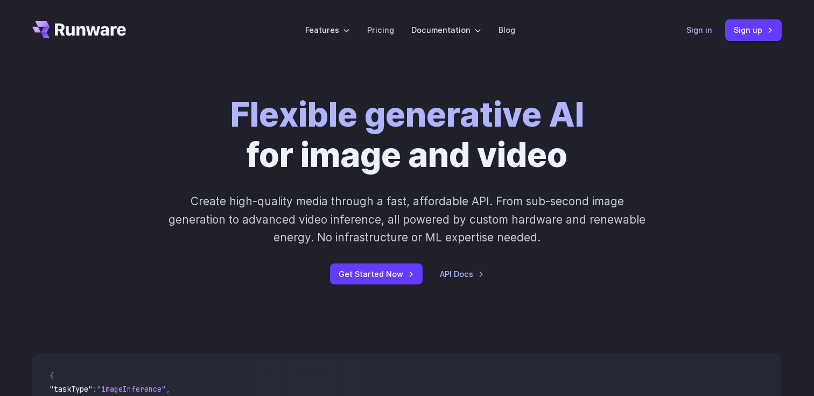
click at [706, 32] on link "Sign in" at bounding box center [700, 30] width 26 height 12
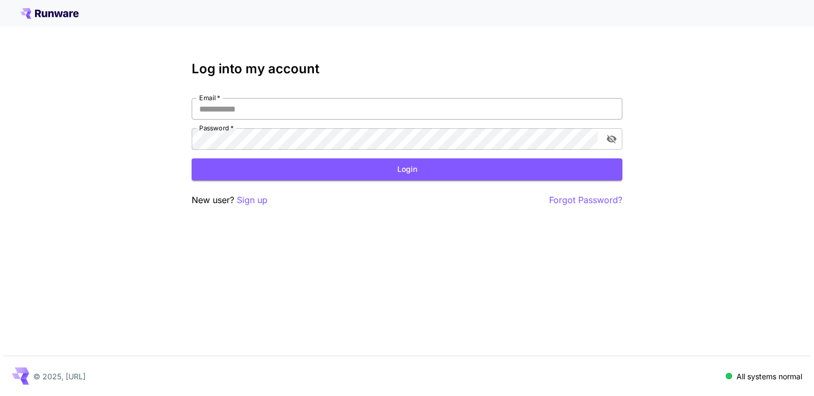
click at [348, 111] on input "Email   *" at bounding box center [407, 109] width 431 height 22
click at [300, 122] on div "Email   * Email   * Password   * Password   *" at bounding box center [407, 124] width 431 height 52
click at [311, 113] on input "Email   *" at bounding box center [407, 109] width 431 height 22
type input "**********"
click button "Login" at bounding box center [407, 169] width 431 height 22
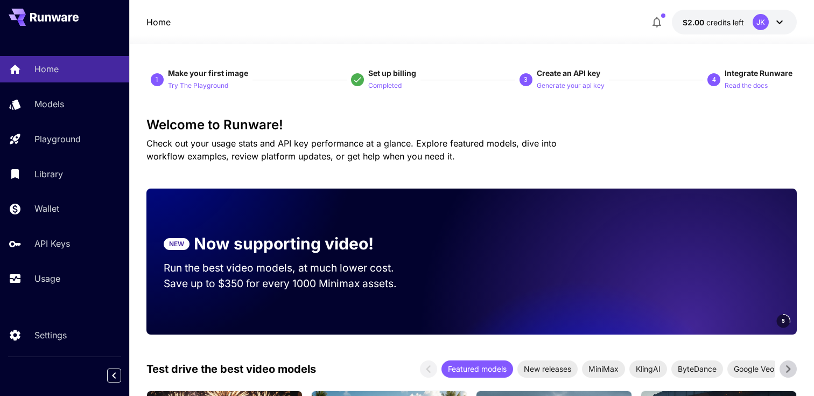
click at [774, 14] on div "JK" at bounding box center [769, 22] width 33 height 16
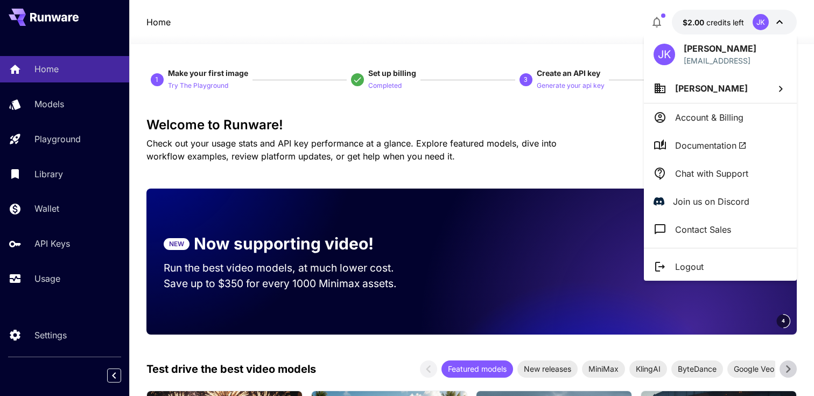
click at [725, 114] on p "Account & Billing" at bounding box center [709, 117] width 68 height 13
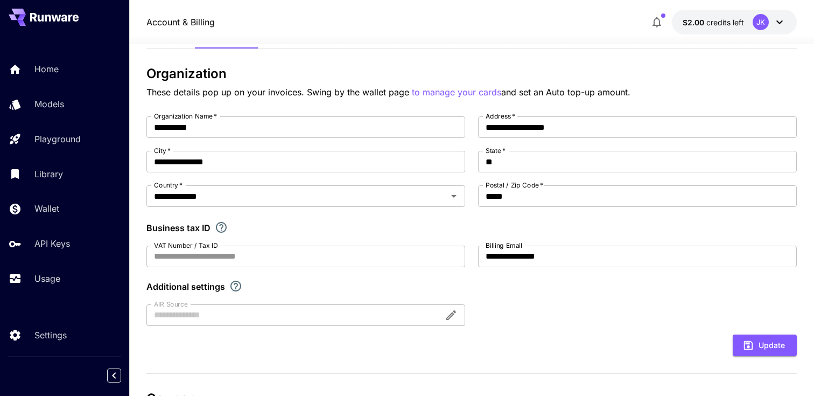
click at [322, 50] on div "**********" at bounding box center [471, 306] width 651 height 567
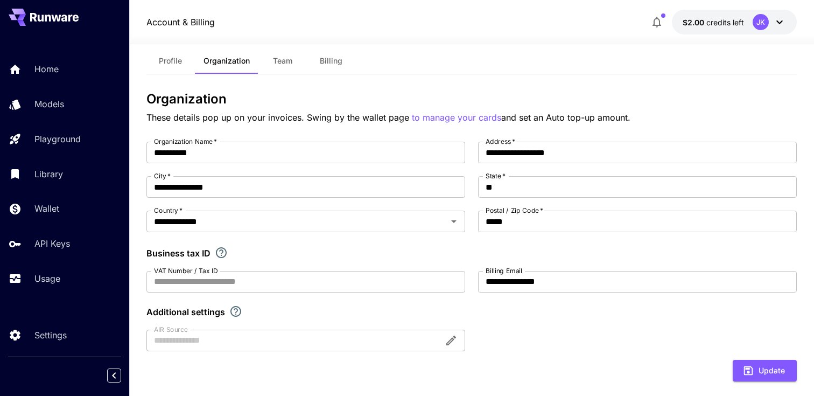
scroll to position [12, 0]
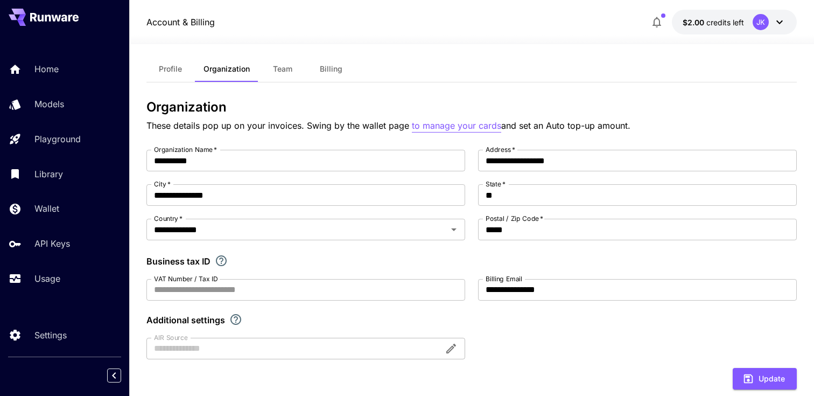
click at [476, 122] on p "to manage your cards" at bounding box center [456, 125] width 89 height 13
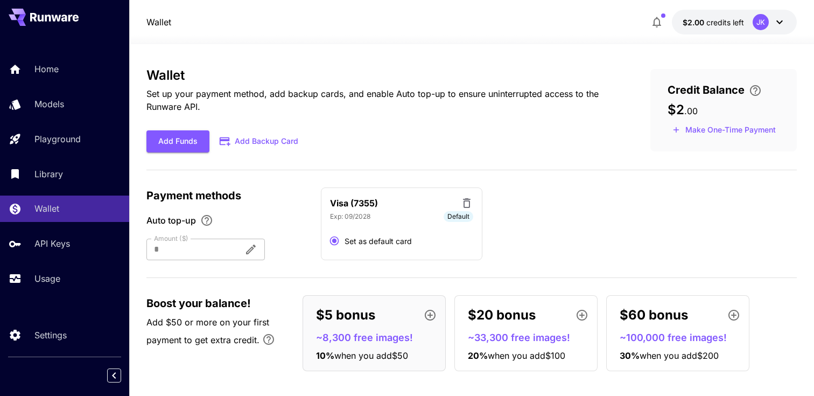
click at [264, 141] on button "Add Backup Card" at bounding box center [259, 141] width 100 height 21
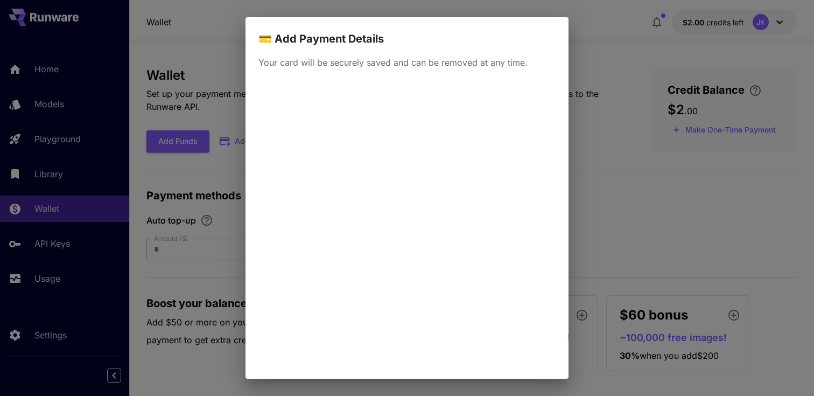
scroll to position [71, 0]
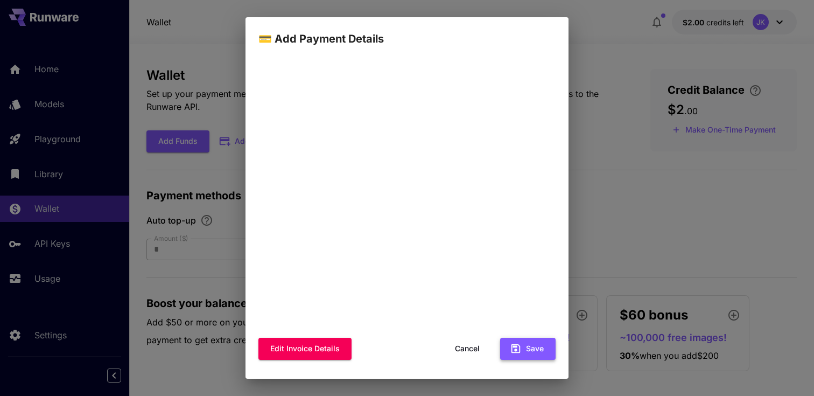
click at [514, 349] on icon "button" at bounding box center [516, 349] width 12 height 12
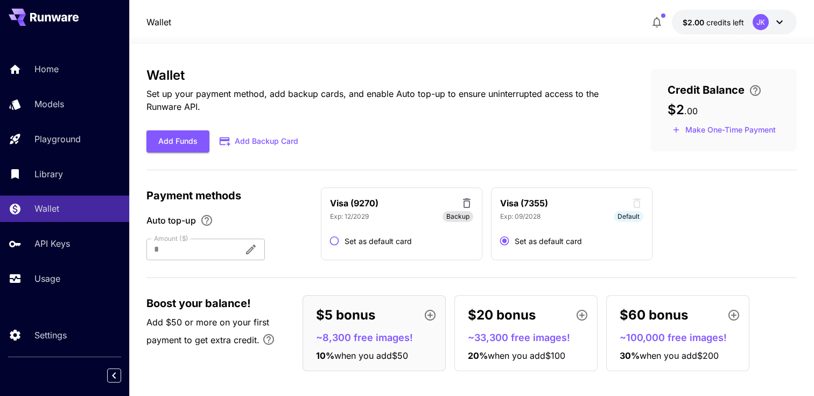
click at [393, 239] on span "Set as default card" at bounding box center [378, 240] width 67 height 11
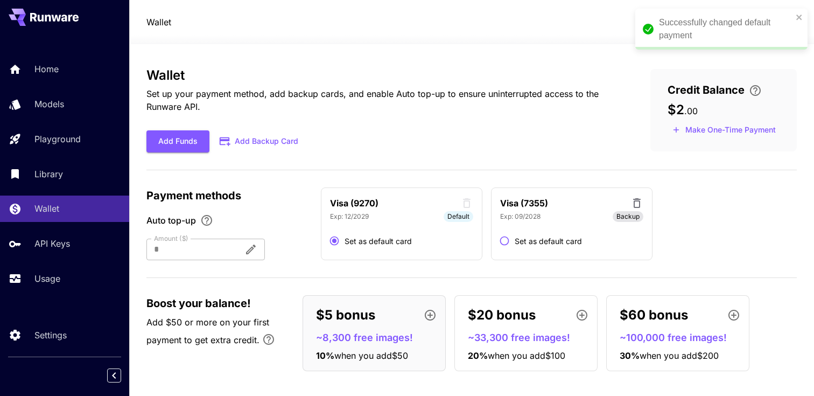
click at [640, 201] on icon at bounding box center [637, 203] width 13 height 13
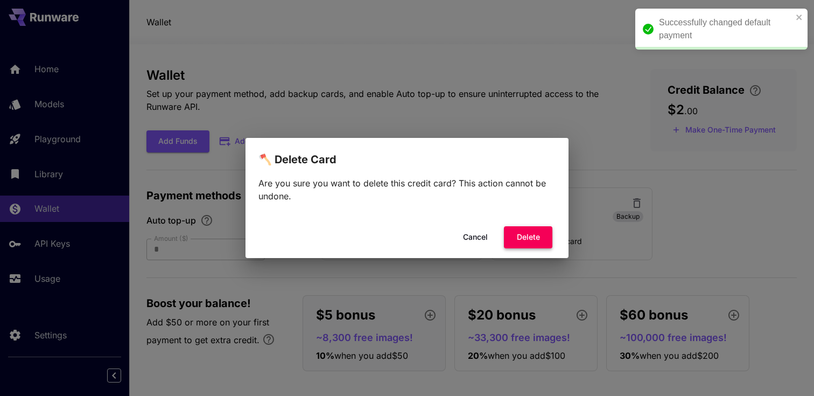
click at [514, 230] on button "Delete" at bounding box center [528, 237] width 48 height 22
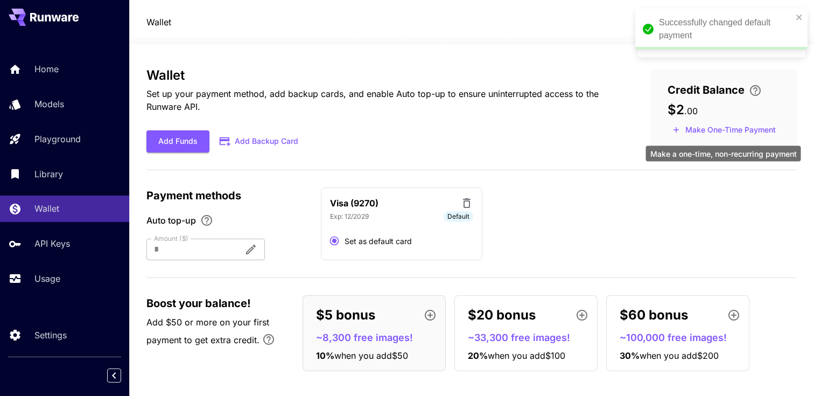
click at [709, 130] on button "Make One-Time Payment" at bounding box center [724, 130] width 113 height 17
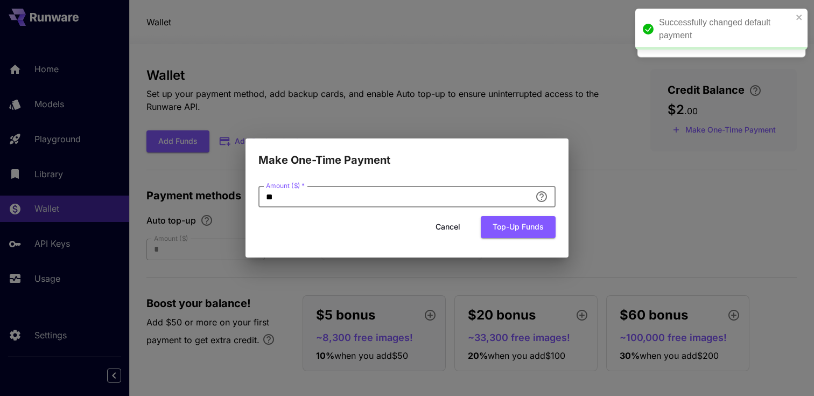
click at [395, 200] on input "**" at bounding box center [394, 197] width 273 height 22
click at [511, 223] on button "Top-up funds" at bounding box center [518, 227] width 75 height 22
